Goal: Find specific page/section: Find specific page/section

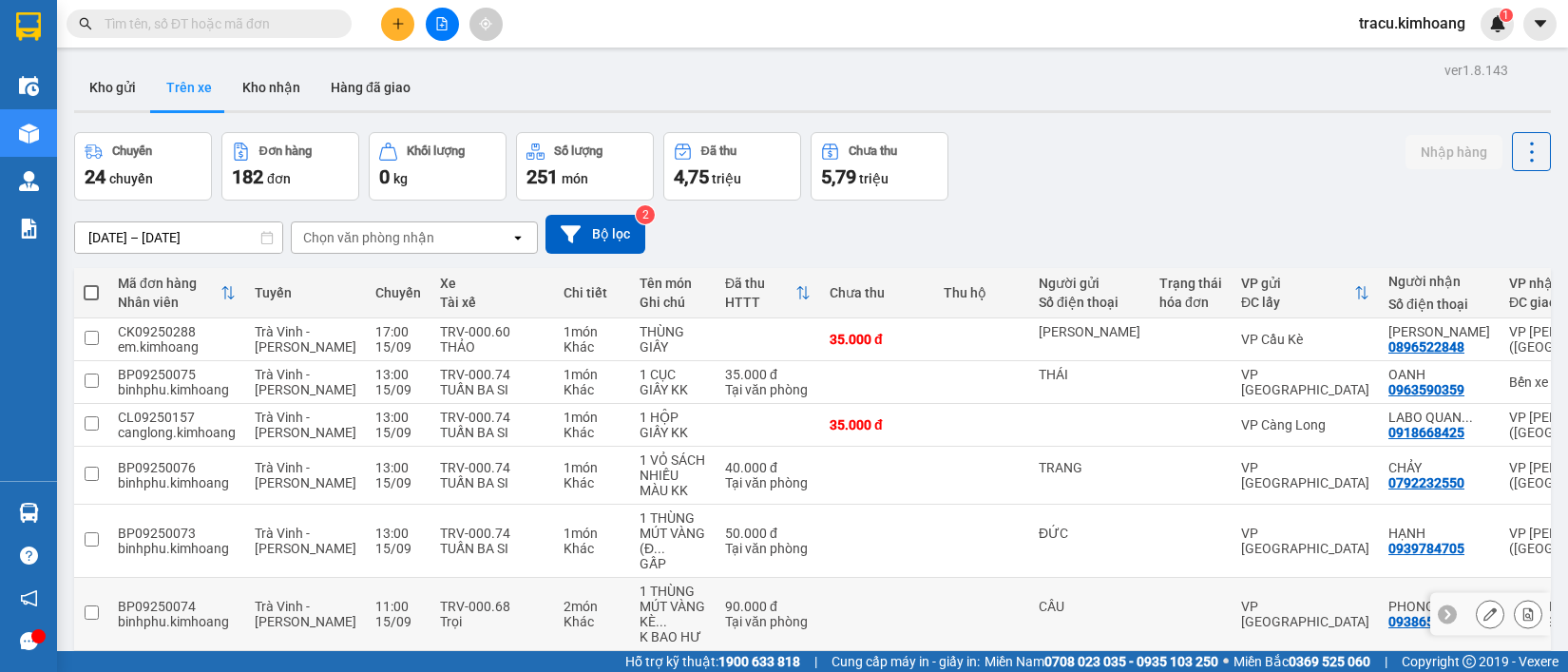
scroll to position [274, 0]
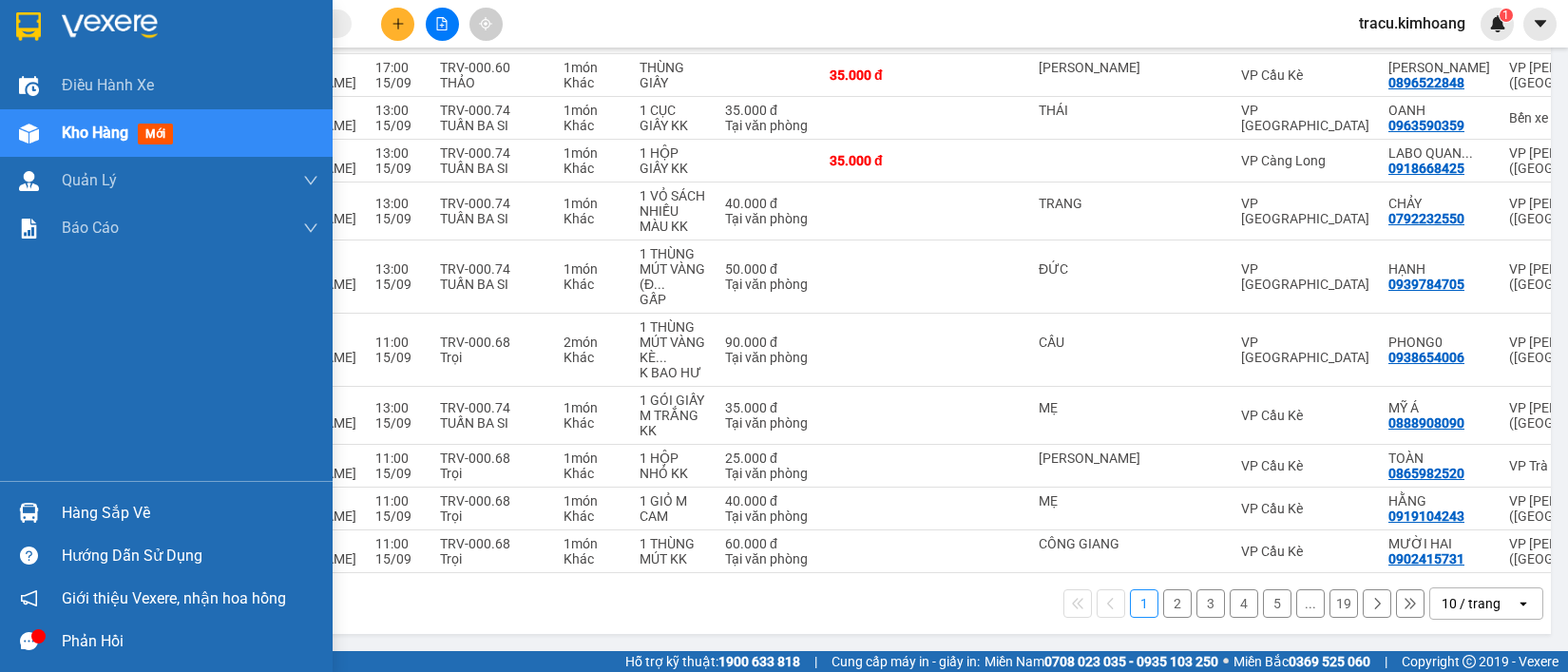
click at [37, 526] on div at bounding box center [29, 512] width 34 height 34
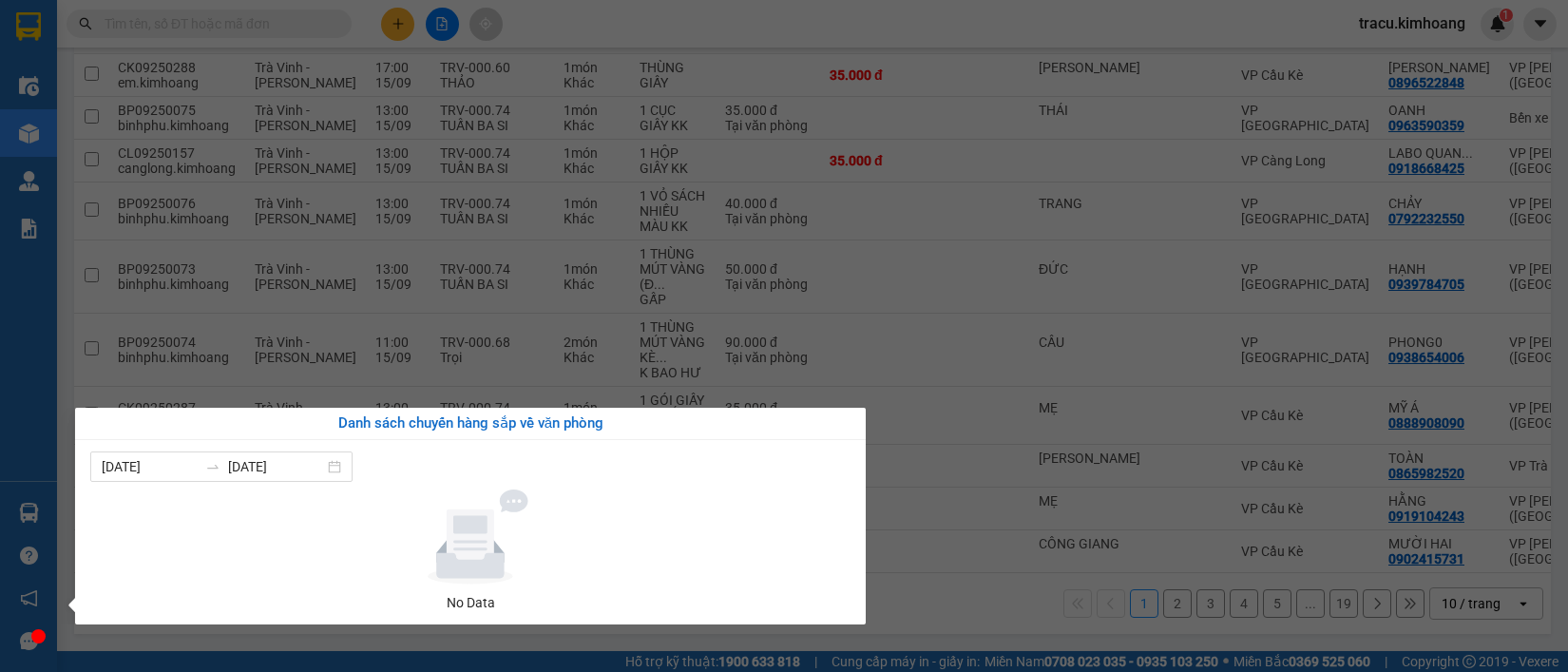
click at [32, 467] on div "Điều hành xe Kho hàng mới Quản Lý Quản lý chuyến Quản lý khách hàng mới Báo cáo…" at bounding box center [28, 336] width 57 height 672
